Goal: Task Accomplishment & Management: Manage account settings

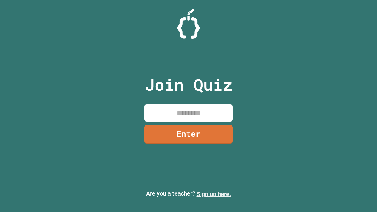
click at [214, 194] on link "Sign up here." at bounding box center [214, 194] width 34 height 7
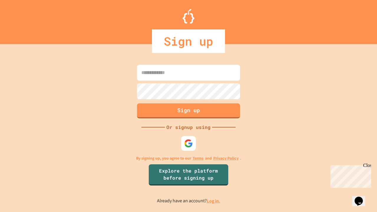
click at [214, 201] on link "Log in." at bounding box center [214, 201] width 14 height 6
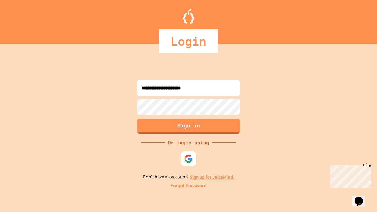
type input "**********"
